Goal: Browse casually: Explore the website without a specific task or goal

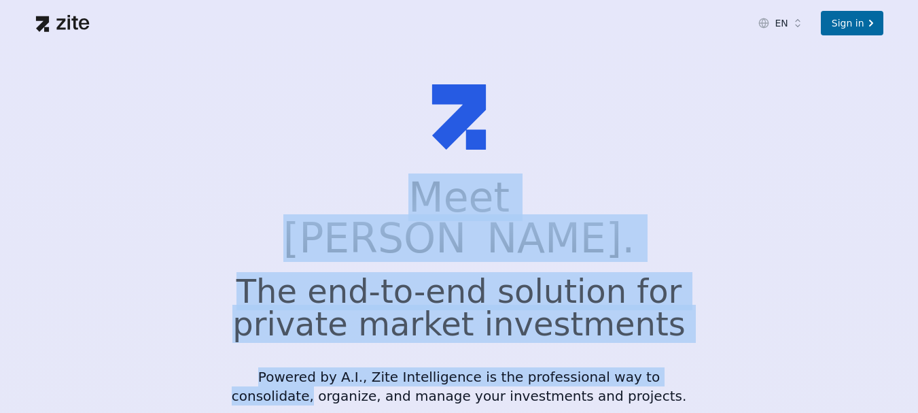
drag, startPoint x: 355, startPoint y: 206, endPoint x: 692, endPoint y: 321, distance: 355.7
click at [692, 321] on div "Meet [PERSON_NAME]. The end-to-end solution for private market investments Powe…" at bounding box center [459, 305] width 500 height 256
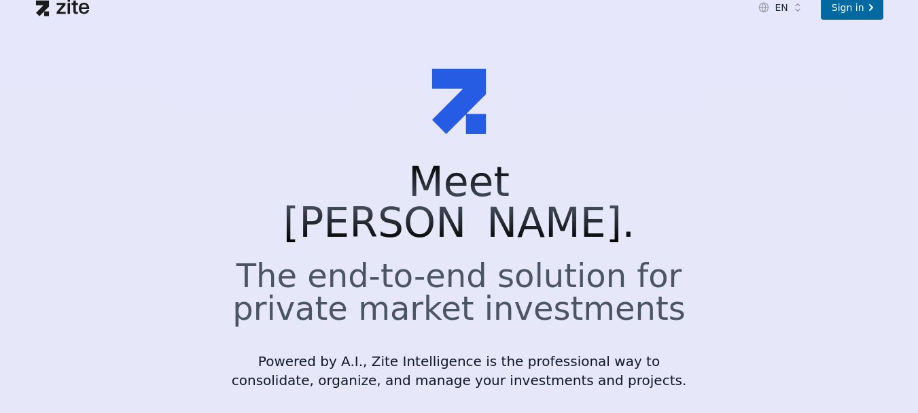
scroll to position [16, 0]
drag, startPoint x: 262, startPoint y: 244, endPoint x: 336, endPoint y: 245, distance: 74.1
click at [336, 258] on h2 "The end-to-end solution for private market investments" at bounding box center [459, 290] width 457 height 65
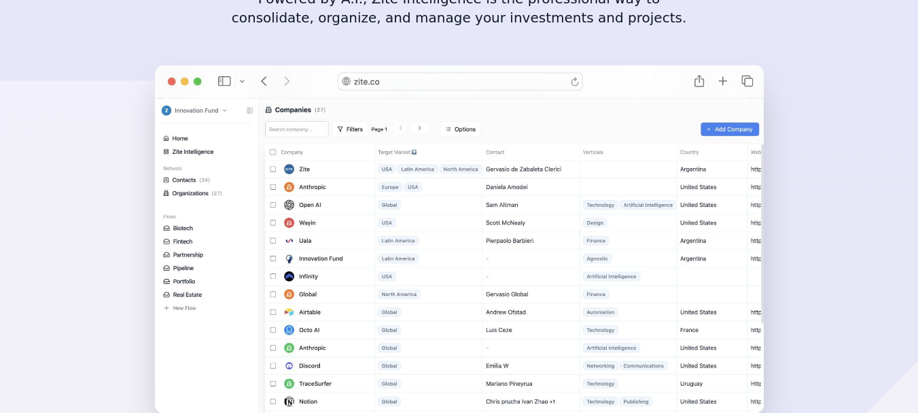
scroll to position [0, 0]
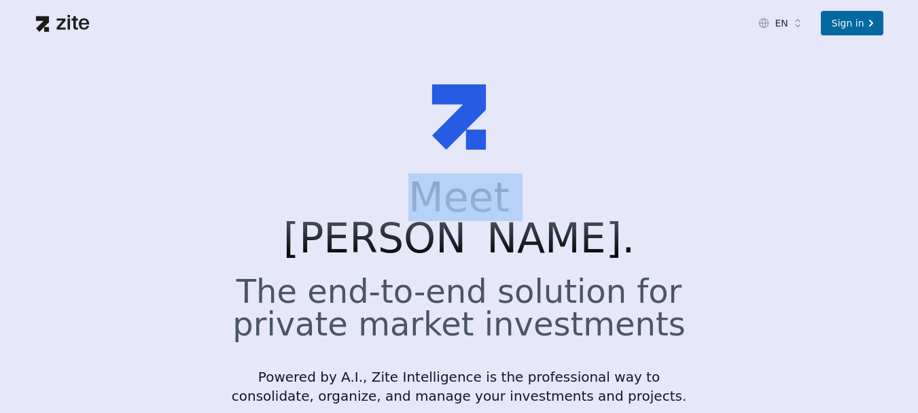
drag, startPoint x: 376, startPoint y: 182, endPoint x: 479, endPoint y: 198, distance: 104.5
click at [479, 198] on h1 "Meet [PERSON_NAME]." at bounding box center [459, 218] width 457 height 82
click at [304, 205] on h1 "Meet [PERSON_NAME]." at bounding box center [459, 218] width 457 height 82
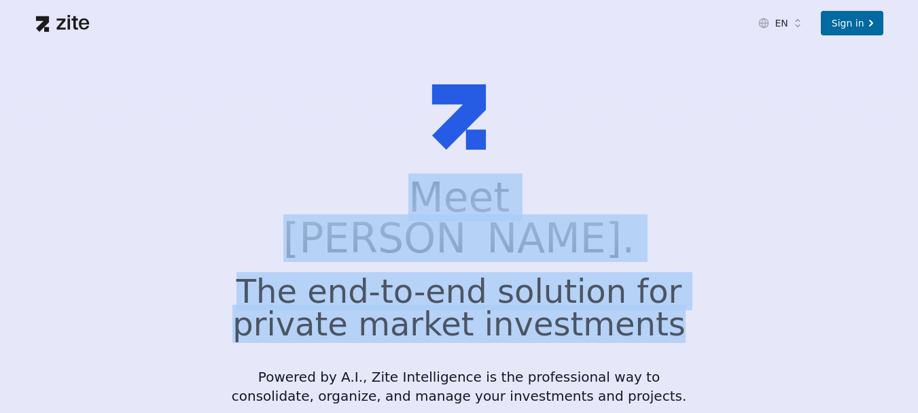
drag, startPoint x: 386, startPoint y: 206, endPoint x: 659, endPoint y: 296, distance: 286.9
click at [659, 296] on div "Meet [PERSON_NAME]. The end-to-end solution for private market investments Powe…" at bounding box center [459, 291] width 457 height 228
click at [659, 296] on h2 "The end-to-end solution for private market investments" at bounding box center [459, 307] width 457 height 65
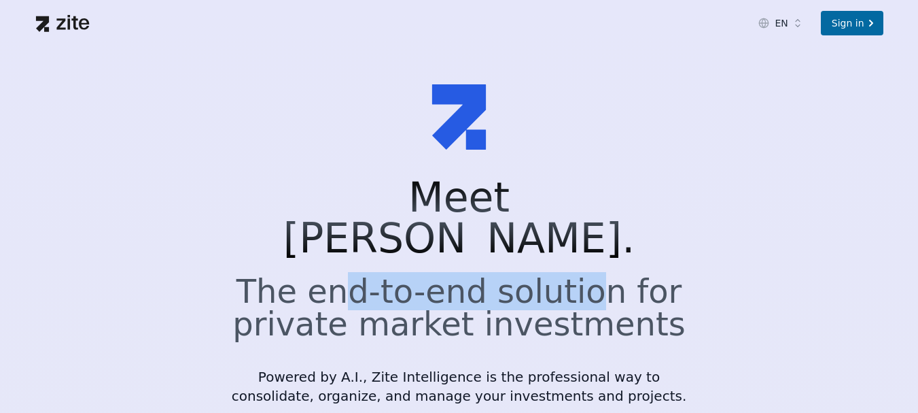
drag, startPoint x: 370, startPoint y: 225, endPoint x: 592, endPoint y: 269, distance: 226.6
click at [585, 265] on div "Meet [PERSON_NAME]. The end-to-end solution for private market investments Powe…" at bounding box center [459, 291] width 457 height 228
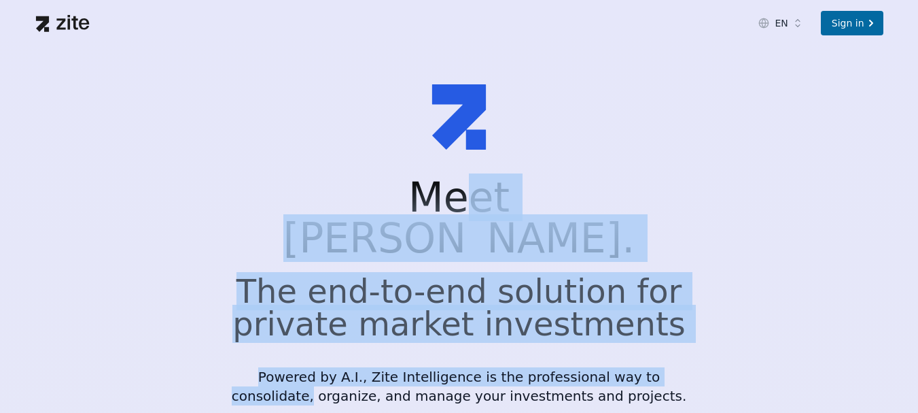
drag, startPoint x: 663, startPoint y: 303, endPoint x: 421, endPoint y: 208, distance: 260.0
click at [423, 209] on div "Meet [PERSON_NAME]. The end-to-end solution for private market investments Powe…" at bounding box center [459, 291] width 457 height 228
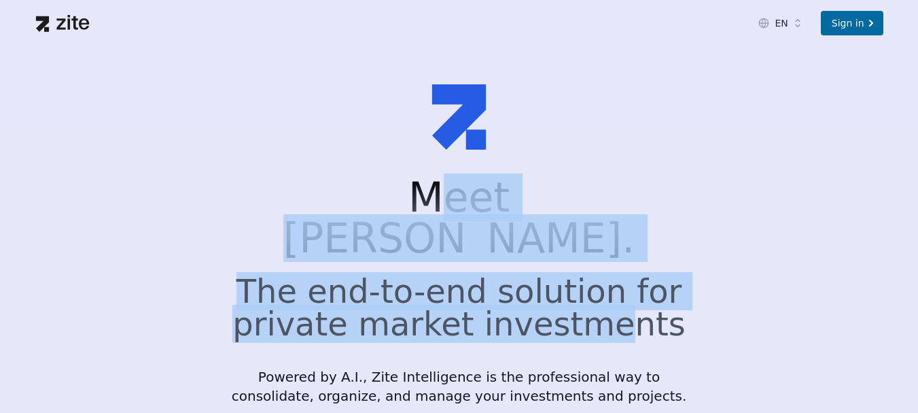
drag, startPoint x: 392, startPoint y: 205, endPoint x: 597, endPoint y: 285, distance: 220.4
click at [597, 285] on div "Meet [PERSON_NAME]. The end-to-end solution for private market investments Powe…" at bounding box center [459, 291] width 457 height 228
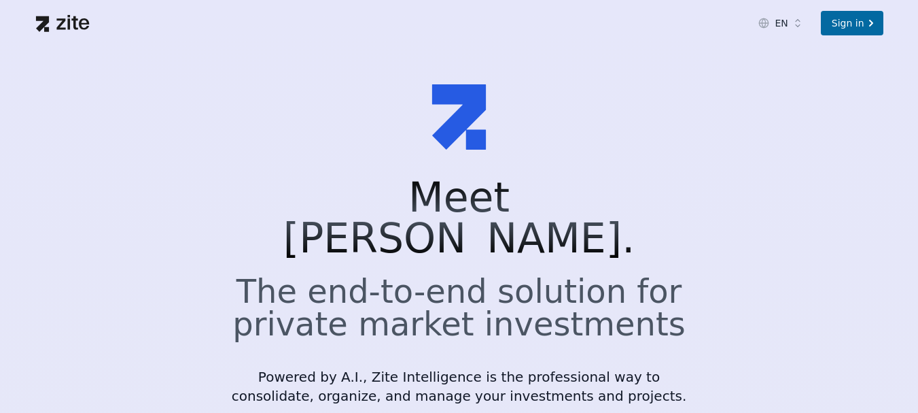
click at [370, 207] on h1 "Meet [PERSON_NAME]." at bounding box center [459, 218] width 457 height 82
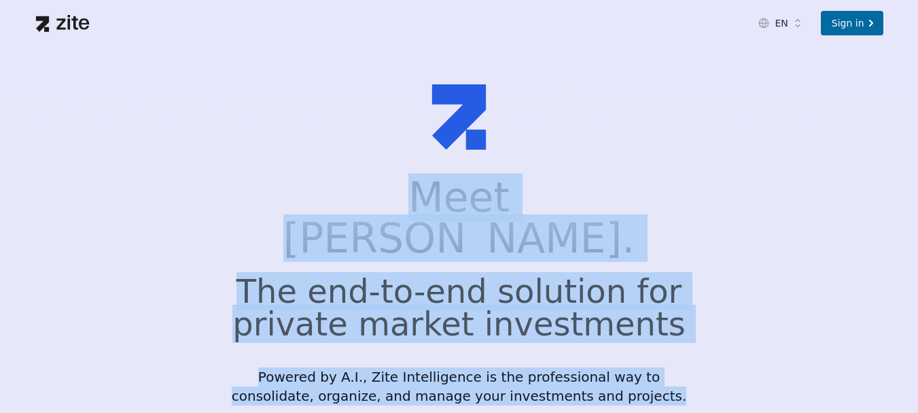
drag, startPoint x: 370, startPoint y: 207, endPoint x: 609, endPoint y: 350, distance: 278.6
click at [610, 351] on div "Meet [PERSON_NAME]. The end-to-end solution for private market investments Powe…" at bounding box center [459, 291] width 457 height 228
click at [609, 367] on p "Powered by A.I., Zite Intelligence is the professional way to consolidate, orga…" at bounding box center [459, 386] width 457 height 38
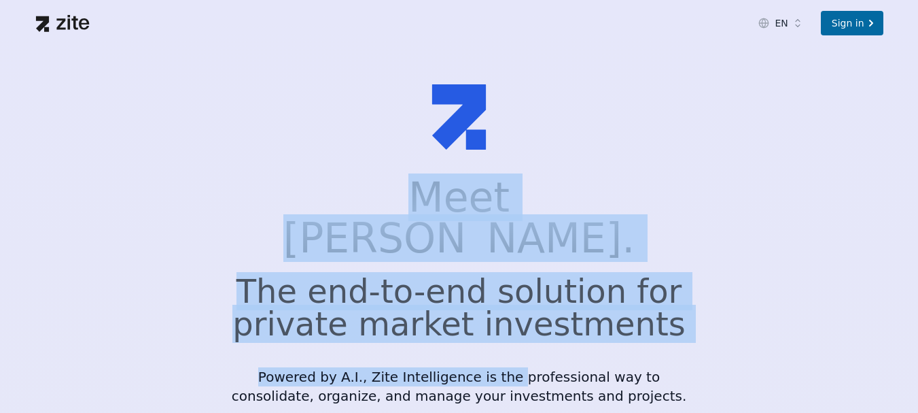
drag, startPoint x: 374, startPoint y: 217, endPoint x: 467, endPoint y: 299, distance: 124.2
click at [467, 299] on div "Meet [PERSON_NAME]. The end-to-end solution for private market investments Powe…" at bounding box center [459, 291] width 457 height 228
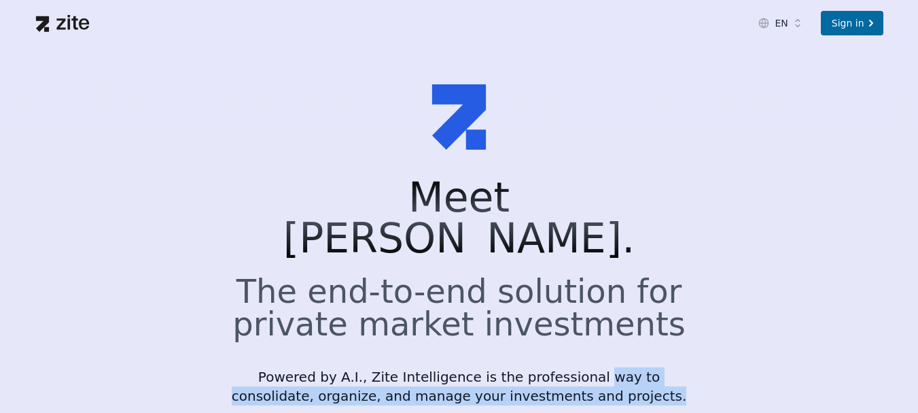
drag, startPoint x: 623, startPoint y: 385, endPoint x: 546, endPoint y: 342, distance: 88.3
click at [549, 343] on div "Meet [PERSON_NAME]. The end-to-end solution for private market investments Powe…" at bounding box center [459, 305] width 500 height 256
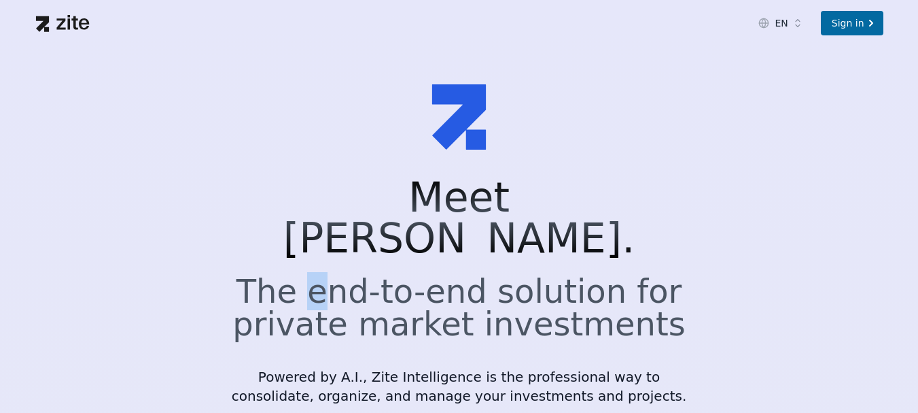
drag, startPoint x: 330, startPoint y: 242, endPoint x: 290, endPoint y: 245, distance: 40.2
click at [346, 275] on h2 "The end-to-end solution for private market investments" at bounding box center [459, 307] width 457 height 65
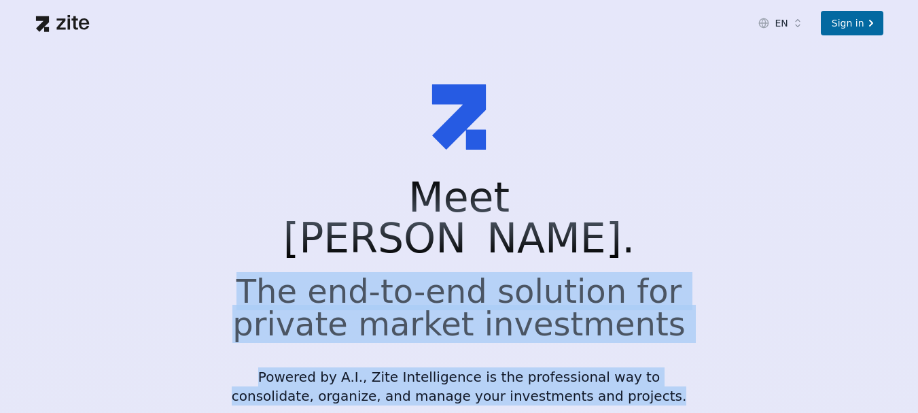
drag, startPoint x: 270, startPoint y: 245, endPoint x: 635, endPoint y: 355, distance: 382.0
click at [635, 355] on div "Meet [PERSON_NAME]. The end-to-end solution for private market investments Powe…" at bounding box center [459, 291] width 457 height 228
click at [635, 367] on p "Powered by A.I., Zite Intelligence is the professional way to consolidate, orga…" at bounding box center [459, 386] width 457 height 38
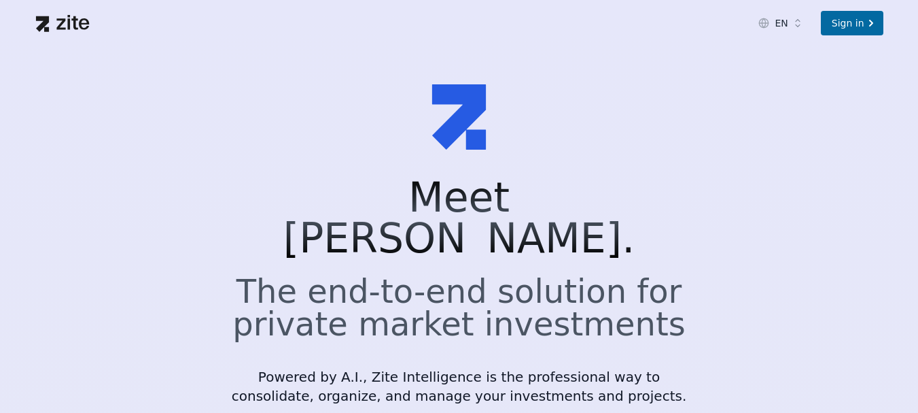
click at [260, 205] on h1 "Meet [PERSON_NAME]." at bounding box center [459, 218] width 457 height 82
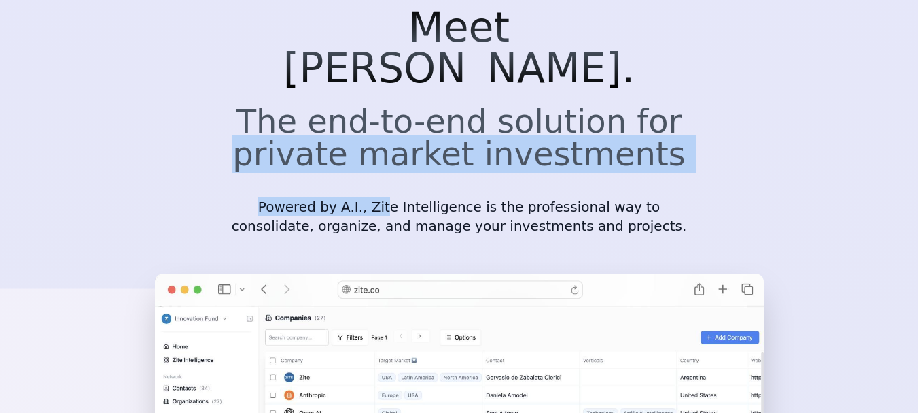
drag, startPoint x: 272, startPoint y: 105, endPoint x: 368, endPoint y: 137, distance: 101.9
click at [368, 137] on div "Meet [PERSON_NAME]. The end-to-end solution for private market investments Powe…" at bounding box center [459, 121] width 457 height 228
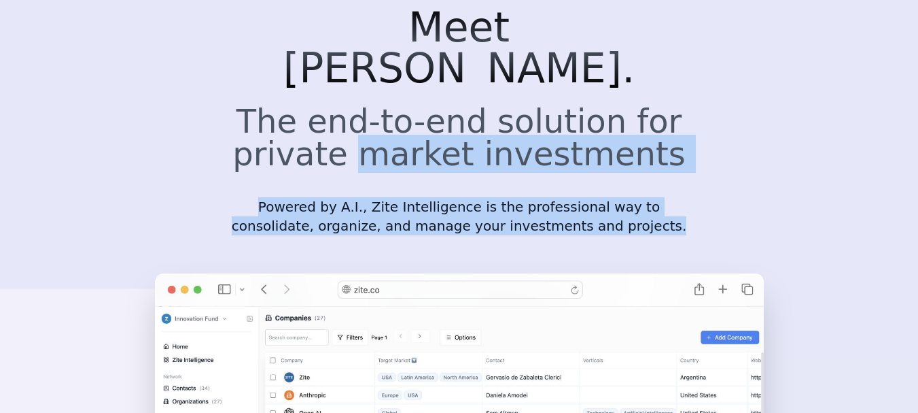
drag, startPoint x: 634, startPoint y: 211, endPoint x: 374, endPoint y: 118, distance: 276.0
click at [374, 118] on div "Meet [PERSON_NAME]. The end-to-end solution for private market investments Powe…" at bounding box center [459, 135] width 500 height 256
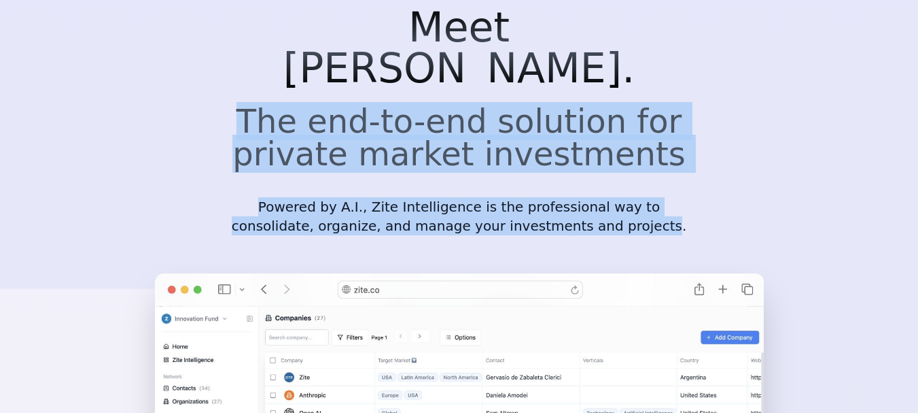
drag, startPoint x: 274, startPoint y: 90, endPoint x: 606, endPoint y: 190, distance: 347.0
click at [606, 190] on div "Meet [PERSON_NAME]. The end-to-end solution for private market investments Powe…" at bounding box center [459, 121] width 457 height 228
click at [606, 197] on p "Powered by A.I., Zite Intelligence is the professional way to consolidate, orga…" at bounding box center [459, 216] width 457 height 38
drag, startPoint x: 614, startPoint y: 190, endPoint x: 258, endPoint y: 80, distance: 372.1
click at [258, 80] on div "Meet [PERSON_NAME]. The end-to-end solution for private market investments Powe…" at bounding box center [459, 121] width 457 height 228
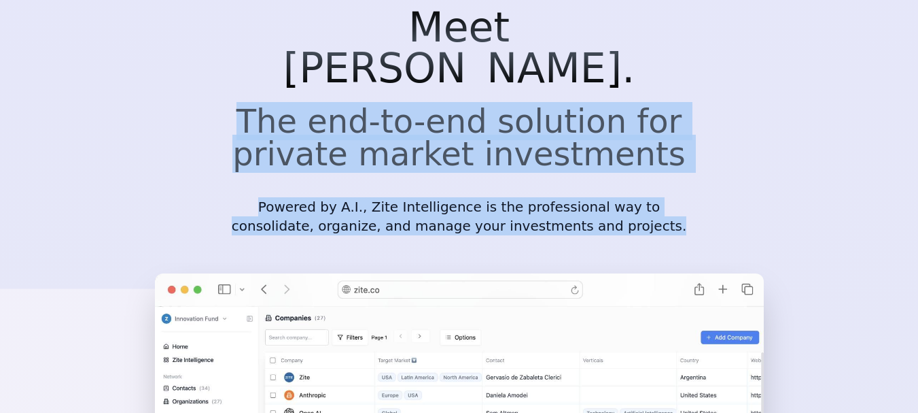
click at [258, 105] on h2 "The end-to-end solution for private market investments" at bounding box center [459, 137] width 457 height 65
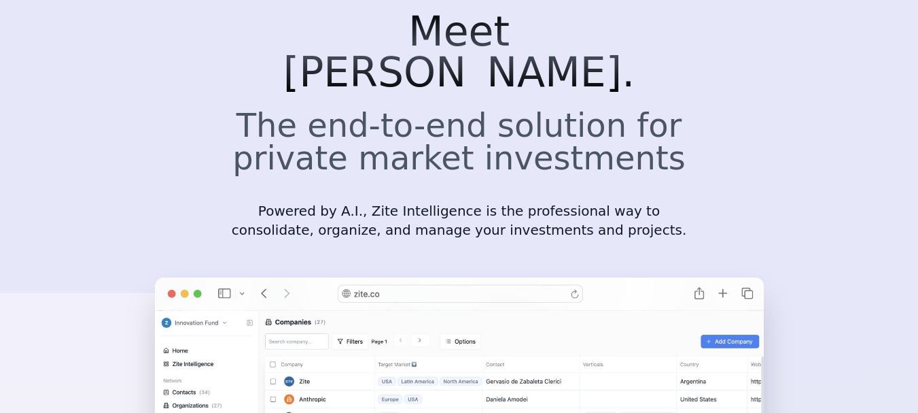
scroll to position [0, 0]
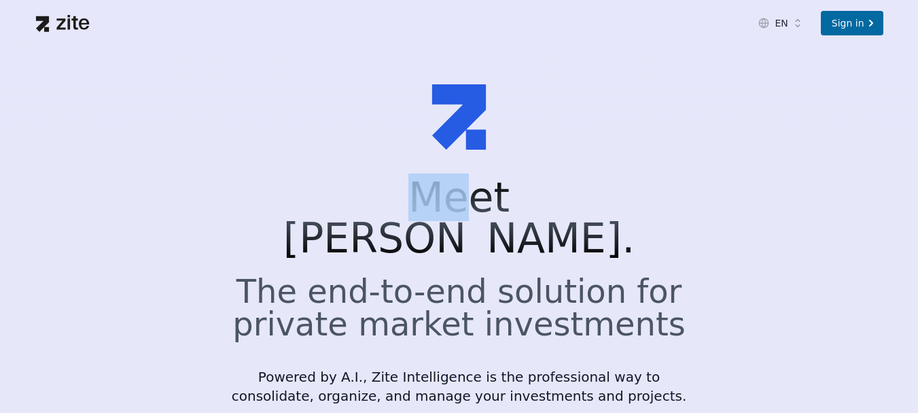
drag, startPoint x: 360, startPoint y: 198, endPoint x: 489, endPoint y: 218, distance: 131.4
click at [489, 218] on h1 "Meet [PERSON_NAME]." at bounding box center [459, 218] width 457 height 82
click at [338, 178] on h1 "Meet [PERSON_NAME]." at bounding box center [459, 218] width 457 height 82
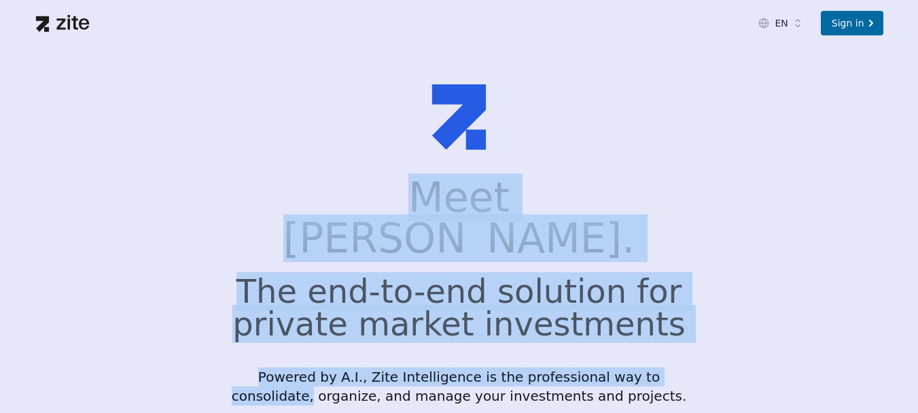
drag, startPoint x: 377, startPoint y: 190, endPoint x: 680, endPoint y: 300, distance: 322.5
click at [680, 307] on div "Meet [PERSON_NAME]. The end-to-end solution for private market investments Powe…" at bounding box center [459, 291] width 457 height 228
click at [680, 300] on div "Meet [PERSON_NAME]. The end-to-end solution for private market investments Powe…" at bounding box center [459, 291] width 457 height 228
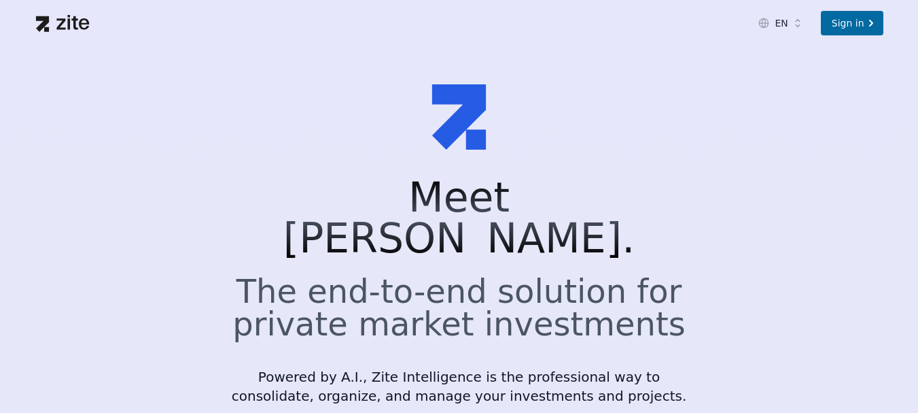
click at [790, 27] on html "EN Sign in Meet Zite. The end-to-end solution for private market investments Po…" at bounding box center [459, 206] width 918 height 413
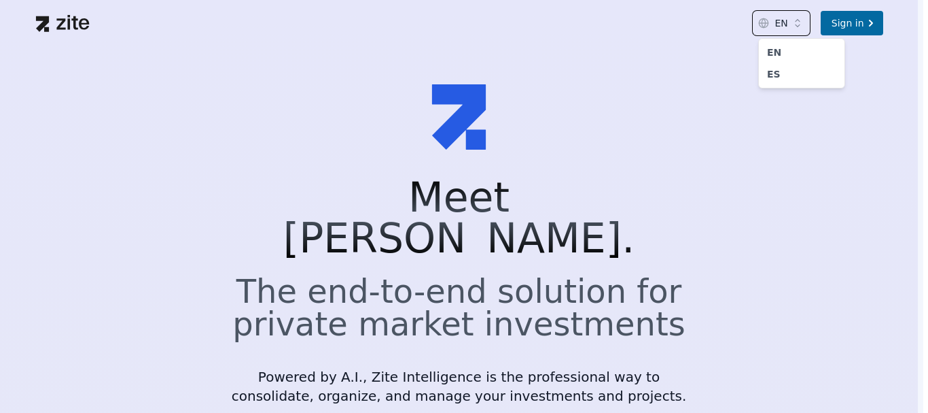
click at [705, 116] on html "EN Sign in Meet Zite. The end-to-end solution for private market investments Po…" at bounding box center [464, 206] width 928 height 413
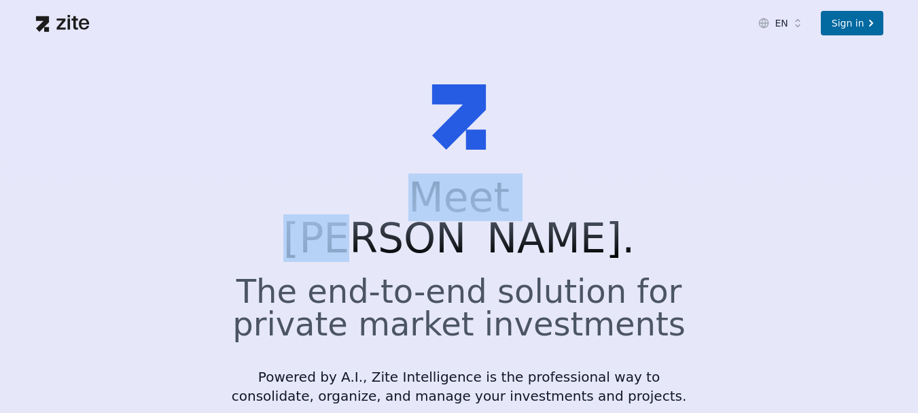
drag, startPoint x: 363, startPoint y: 215, endPoint x: 522, endPoint y: 204, distance: 159.4
click at [522, 204] on h1 "Meet [PERSON_NAME]." at bounding box center [459, 218] width 457 height 82
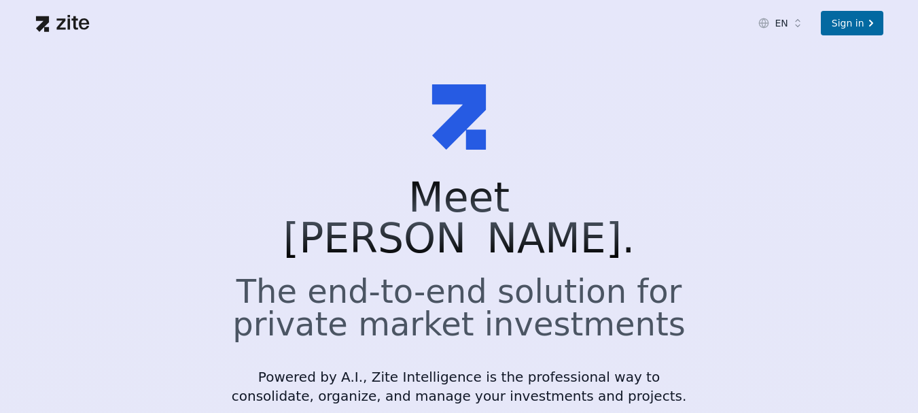
click at [694, 194] on div "Meet [PERSON_NAME]. The end-to-end solution for private market investments Powe…" at bounding box center [459, 305] width 500 height 256
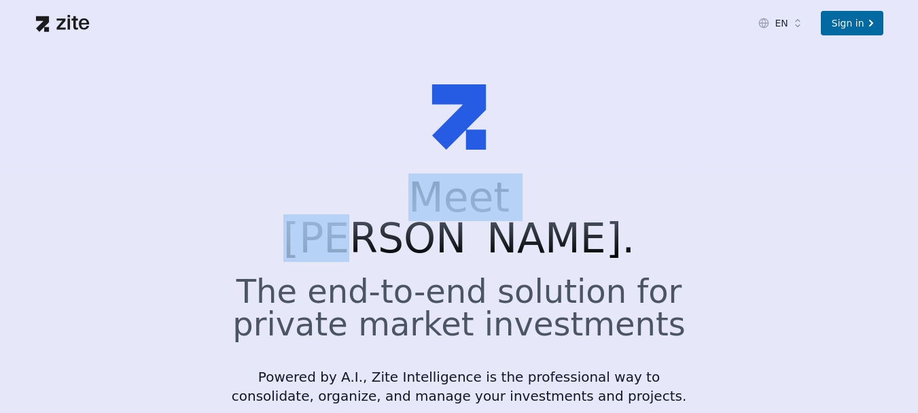
drag, startPoint x: 369, startPoint y: 177, endPoint x: 512, endPoint y: 198, distance: 144.8
click at [512, 197] on h1 "Meet [PERSON_NAME]." at bounding box center [459, 218] width 457 height 82
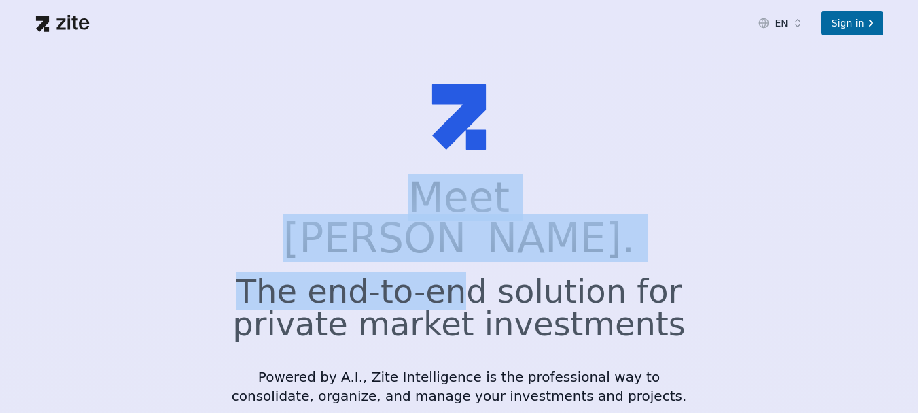
drag, startPoint x: 366, startPoint y: 116, endPoint x: 466, endPoint y: 225, distance: 147.7
click at [285, 196] on h1 "Meet [PERSON_NAME]." at bounding box center [459, 218] width 457 height 82
drag, startPoint x: 389, startPoint y: 203, endPoint x: 486, endPoint y: 229, distance: 100.7
click at [486, 229] on div "Meet [PERSON_NAME]. The end-to-end solution for private market investments Powe…" at bounding box center [459, 291] width 457 height 228
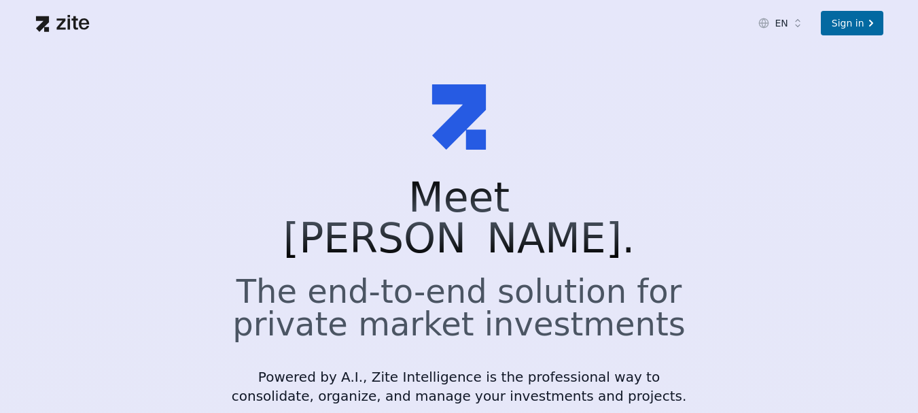
click at [616, 275] on h2 "The end-to-end solution for private market investments" at bounding box center [459, 307] width 457 height 65
drag, startPoint x: 432, startPoint y: 71, endPoint x: 487, endPoint y: 136, distance: 85.8
